Goal: Task Accomplishment & Management: Use online tool/utility

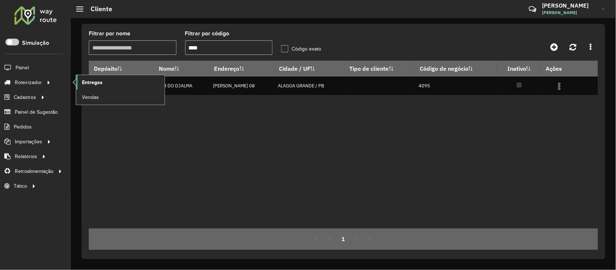
click at [85, 83] on span "Entregas" at bounding box center [92, 83] width 21 height 8
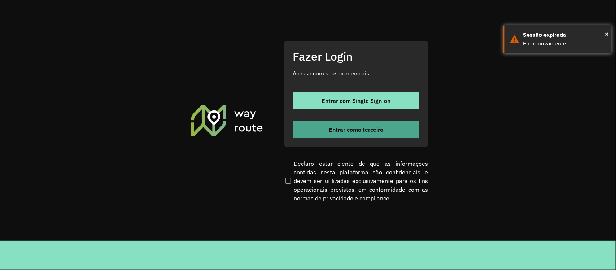
click at [344, 132] on span "Entrar como terceiro" at bounding box center [356, 130] width 55 height 6
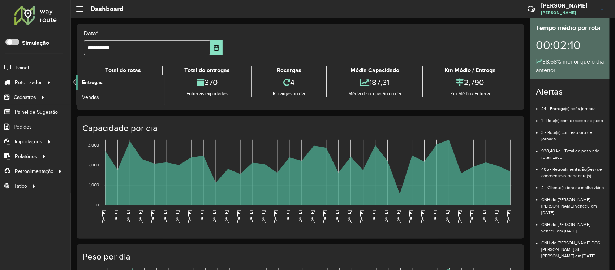
click at [96, 81] on span "Entregas" at bounding box center [92, 83] width 21 height 8
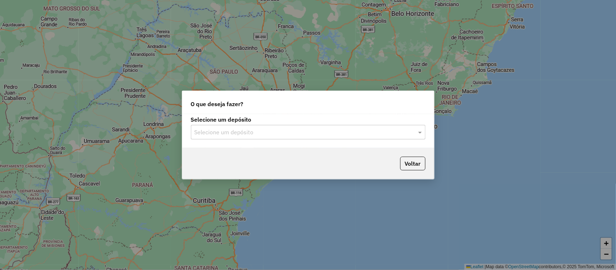
click at [355, 120] on label "Selecione um depósito" at bounding box center [308, 119] width 235 height 9
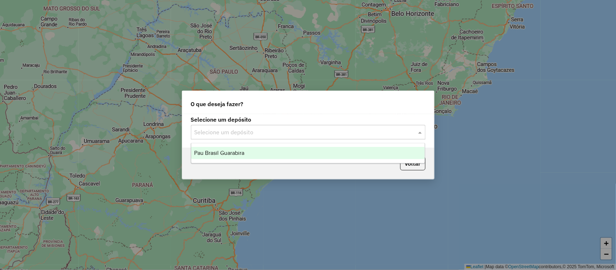
click at [354, 132] on input "text" at bounding box center [301, 132] width 213 height 9
click at [314, 150] on div "Pau Brasil Guarabira" at bounding box center [308, 153] width 234 height 12
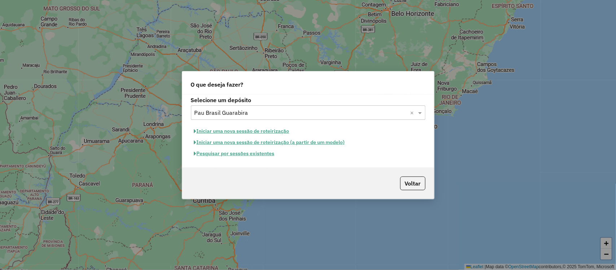
click at [253, 155] on button "Pesquisar por sessões existentes" at bounding box center [234, 153] width 87 height 11
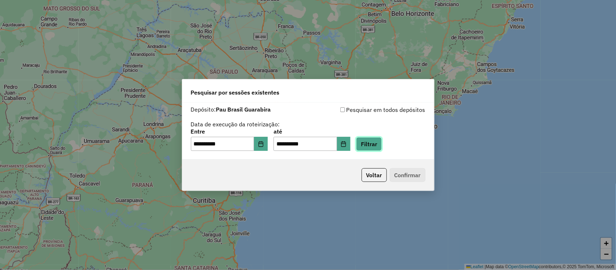
click at [382, 144] on button "Filtrar" at bounding box center [369, 144] width 26 height 14
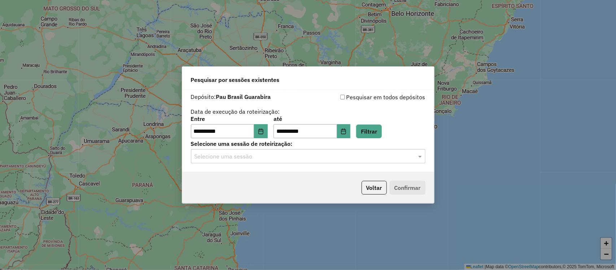
drag, startPoint x: 278, startPoint y: 156, endPoint x: 278, endPoint y: 163, distance: 6.9
click at [278, 156] on input "text" at bounding box center [301, 156] width 213 height 9
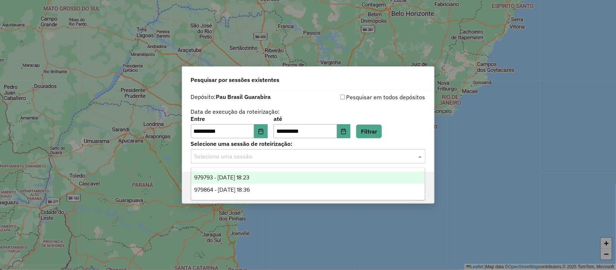
click at [277, 174] on div "979793 - 15/08/2025 18:23" at bounding box center [308, 178] width 234 height 12
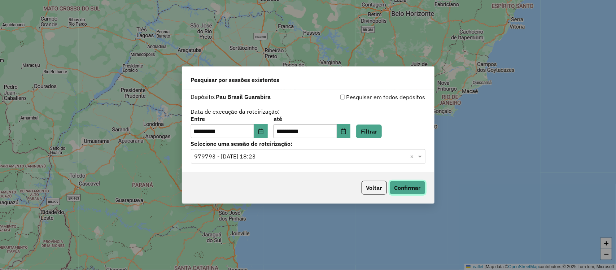
click at [396, 189] on button "Confirmar" at bounding box center [408, 188] width 36 height 14
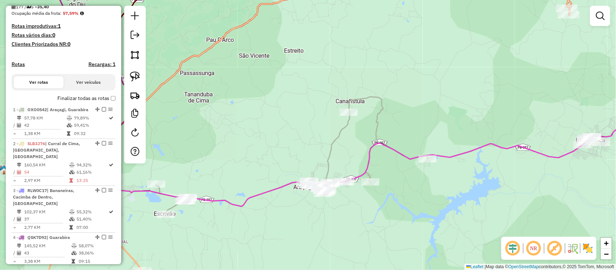
scroll to position [135, 0]
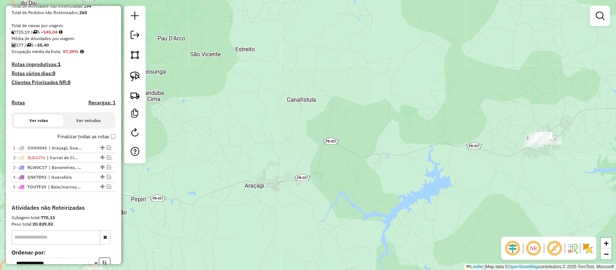
drag, startPoint x: 428, startPoint y: 129, endPoint x: 271, endPoint y: 116, distance: 157.2
click at [271, 116] on div "Janela de atendimento Grade de atendimento Capacidade Transportadoras Veículos …" at bounding box center [308, 135] width 616 height 270
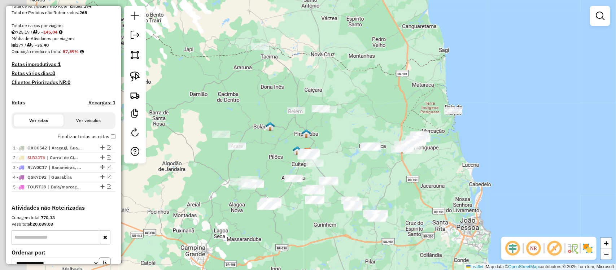
drag, startPoint x: 358, startPoint y: 173, endPoint x: 363, endPoint y: 173, distance: 5.1
click at [363, 173] on div "Janela de atendimento Grade de atendimento Capacidade Transportadoras Veículos …" at bounding box center [308, 135] width 616 height 270
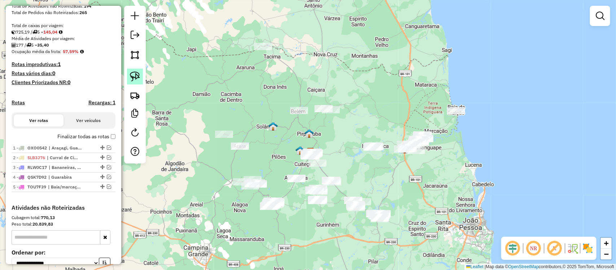
click at [134, 75] on img at bounding box center [135, 76] width 10 height 10
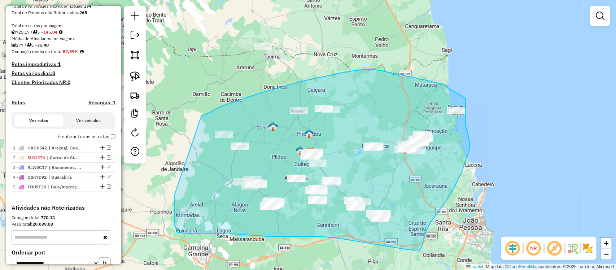
drag, startPoint x: 201, startPoint y: 116, endPoint x: 174, endPoint y: 153, distance: 45.9
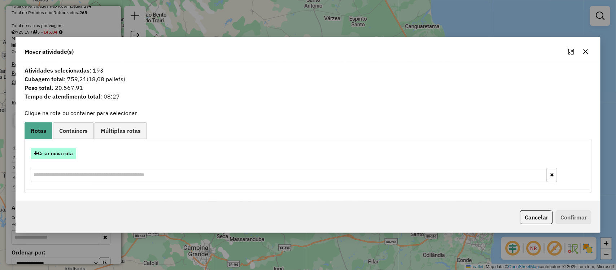
click at [60, 152] on button "Criar nova rota" at bounding box center [53, 153] width 45 height 11
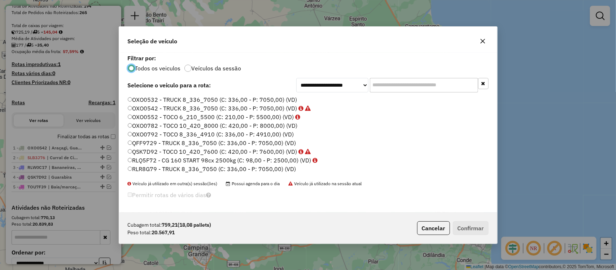
scroll to position [90, 0]
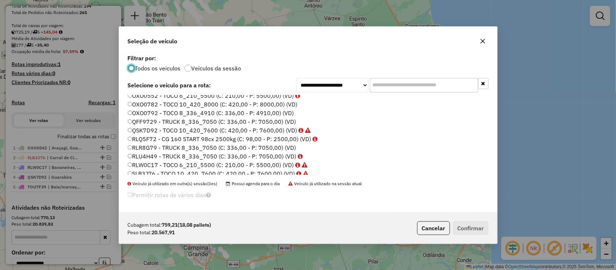
click at [149, 147] on label "RLR8G79 - TRUCK 8_336_7050 (C: 336,00 - P: 7050,00) (VD)" at bounding box center [212, 147] width 169 height 9
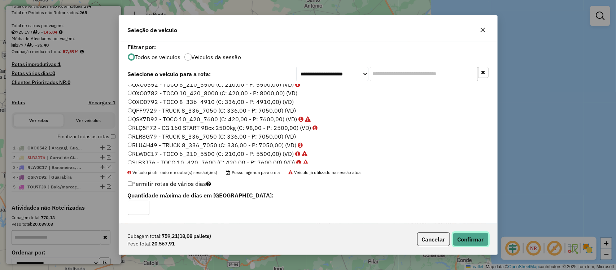
click at [473, 237] on button "Confirmar" at bounding box center [471, 240] width 36 height 14
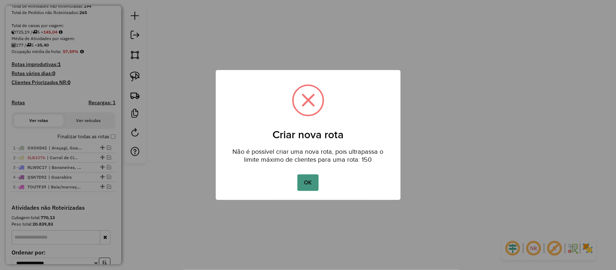
click at [312, 184] on button "OK" at bounding box center [308, 182] width 21 height 17
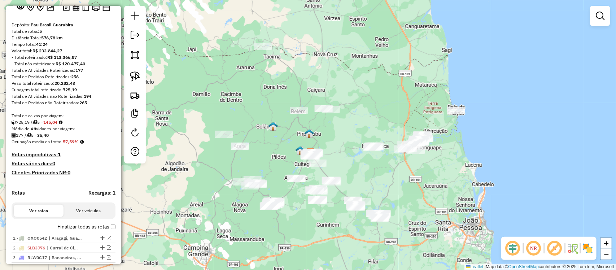
scroll to position [0, 0]
